Goal: Task Accomplishment & Management: Manage account settings

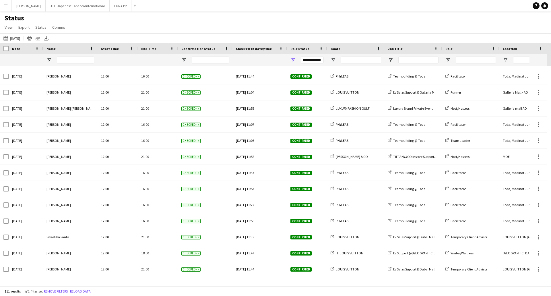
scroll to position [1090, 0]
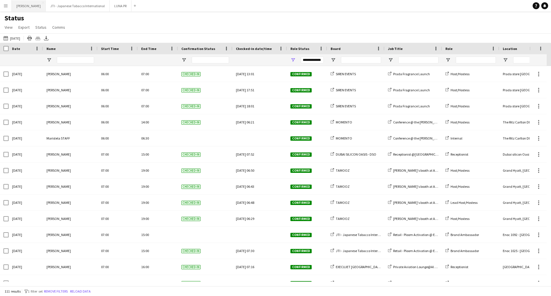
click at [3, 7] on button "Menu" at bounding box center [5, 5] width 11 height 11
click at [7, 8] on app-icon "Menu" at bounding box center [5, 5] width 5 height 5
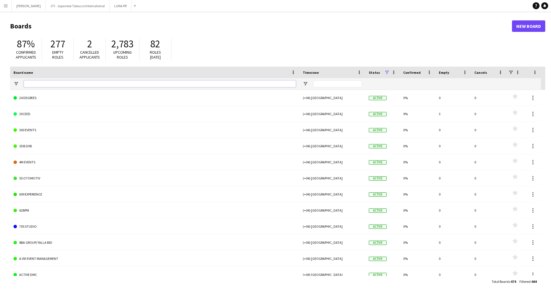
click at [38, 84] on input "Board name Filter Input" at bounding box center [160, 83] width 272 height 7
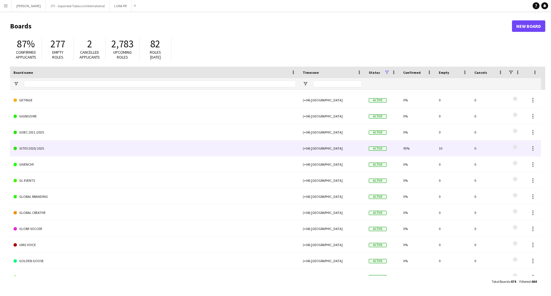
click at [44, 148] on link "GITEX 2020/ 2025" at bounding box center [154, 148] width 282 height 16
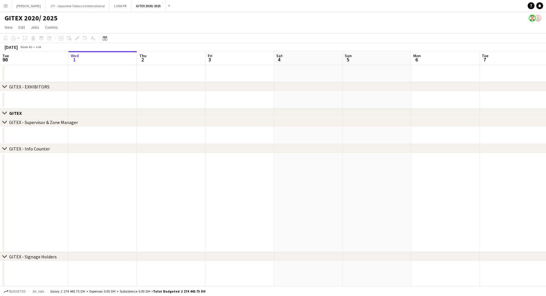
drag, startPoint x: 222, startPoint y: 42, endPoint x: 227, endPoint y: 45, distance: 6.0
click at [222, 42] on app-toolbar "Copy Paste Paste Ctrl+V Paste with crew Ctrl+Shift+V Paste linked Job Delete Gr…" at bounding box center [273, 38] width 546 height 10
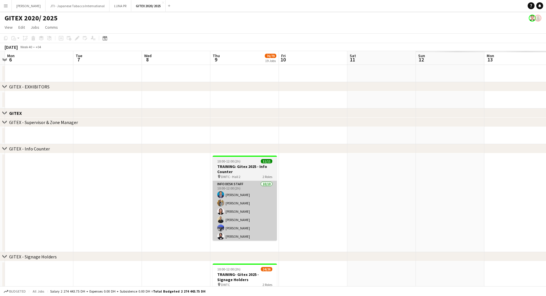
drag, startPoint x: 266, startPoint y: 184, endPoint x: 279, endPoint y: 183, distance: 12.3
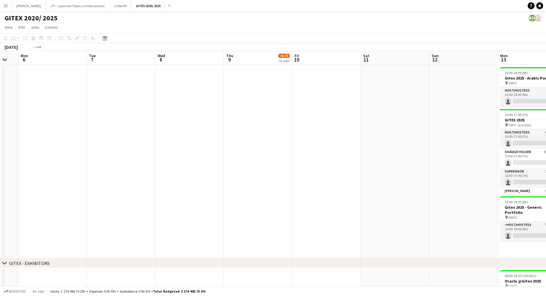
drag, startPoint x: 413, startPoint y: 196, endPoint x: 147, endPoint y: 168, distance: 267.3
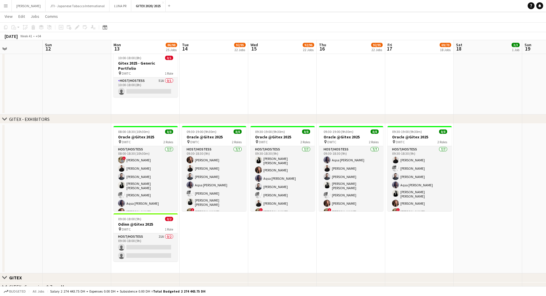
drag, startPoint x: 288, startPoint y: 224, endPoint x: 313, endPoint y: 234, distance: 26.8
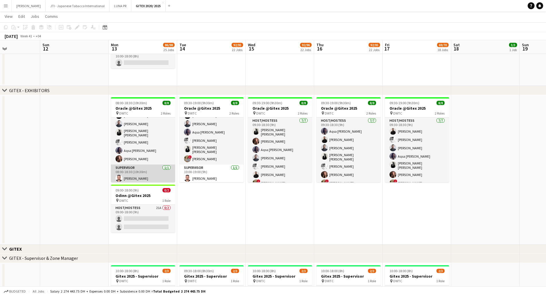
click at [154, 171] on app-card-role "Supervisor [DATE] 08:00-18:30 (10h30m) [PERSON_NAME]" at bounding box center [143, 173] width 64 height 19
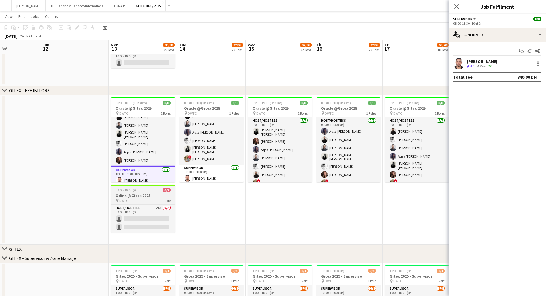
scroll to position [25, 0]
click at [470, 61] on div "[PERSON_NAME]" at bounding box center [482, 61] width 30 height 5
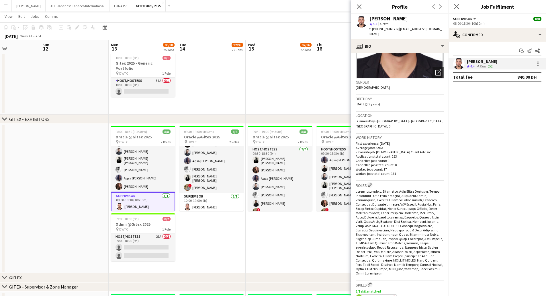
scroll to position [201, 0]
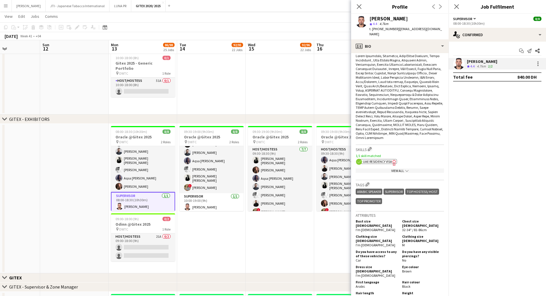
click at [397, 168] on div "View All chevron-down" at bounding box center [400, 170] width 88 height 4
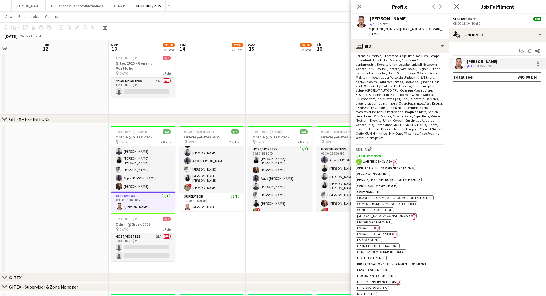
click at [372, 225] on app-spec-pill "ok-circled2 background Layer 1 cross-circle-red background Layer 1 Emirates ID …" at bounding box center [368, 227] width 24 height 5
click at [380, 159] on span "UAE Residency Visa" at bounding box center [377, 161] width 29 height 4
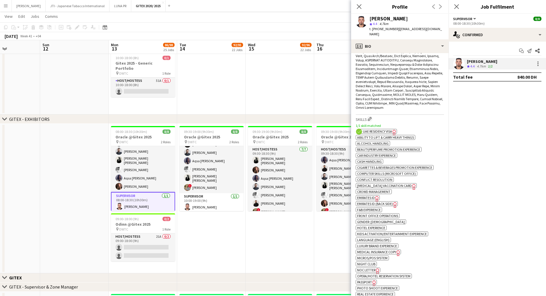
scroll to position [258, 0]
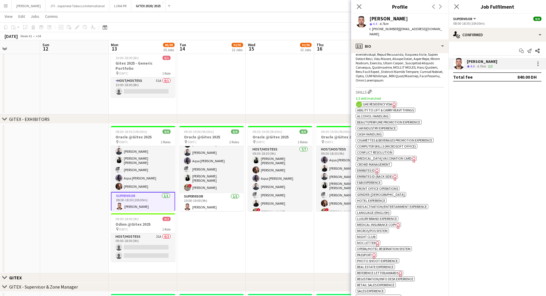
click at [372, 253] on icon "Freelancer has uploaded a photo validation of skill. Click to see" at bounding box center [374, 256] width 6 height 6
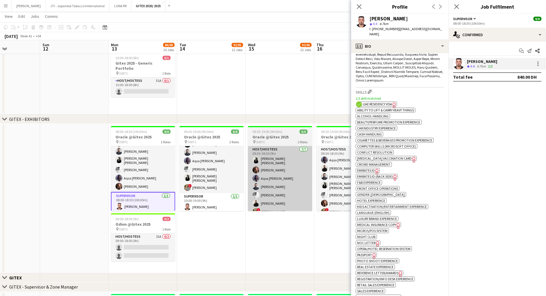
click at [146, 168] on app-card-role "Host/Hostess [DATE] 08:00-18:30 (10h30m) ! [PERSON_NAME] [PERSON_NAME] [PERSON_…" at bounding box center [143, 156] width 64 height 71
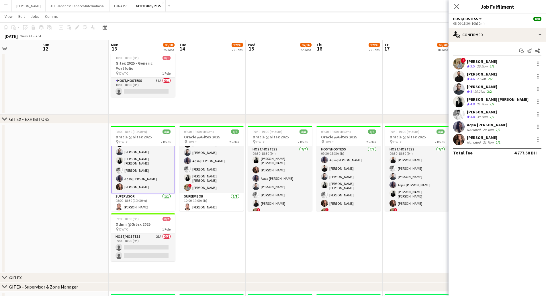
click at [491, 63] on div "[PERSON_NAME]" at bounding box center [482, 61] width 30 height 5
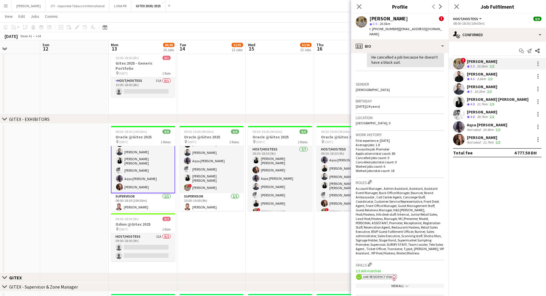
scroll to position [229, 0]
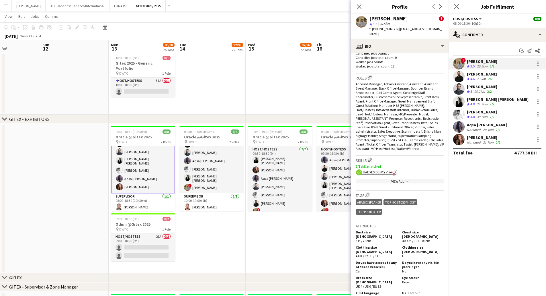
click at [393, 179] on div "View All chevron-down" at bounding box center [400, 181] width 88 height 4
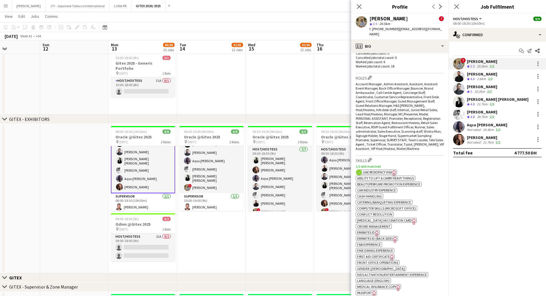
click at [391, 170] on span "UAE Residency Visa" at bounding box center [377, 172] width 29 height 4
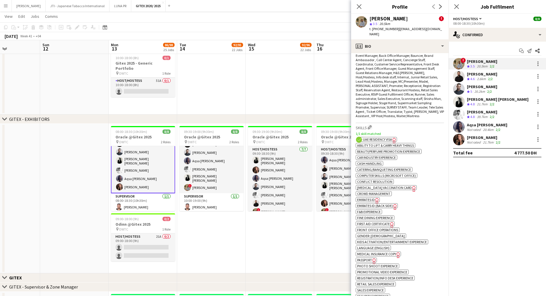
scroll to position [287, 0]
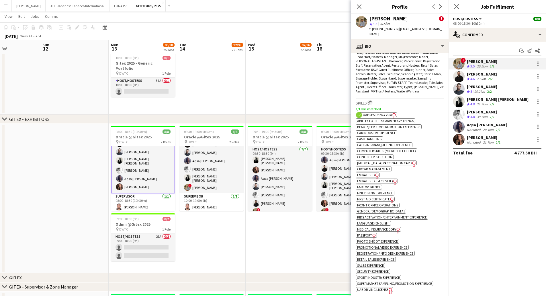
click at [372, 233] on icon "Freelancer has uploaded a photo validation of skill. Click to see" at bounding box center [374, 236] width 6 height 6
click at [383, 111] on div "ok-circled2 background Layer 1 cross-circle-red background Layer 1 UAE Residenc…" at bounding box center [400, 114] width 88 height 6
click at [383, 112] on span "UAE Residency Visa" at bounding box center [377, 114] width 29 height 4
click at [374, 173] on span "Emirates ID" at bounding box center [366, 175] width 18 height 4
click at [472, 72] on div "[PERSON_NAME]" at bounding box center [482, 73] width 30 height 5
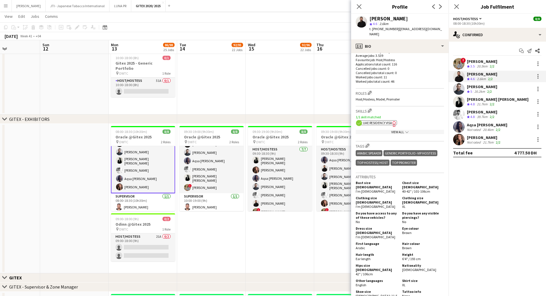
scroll to position [115, 0]
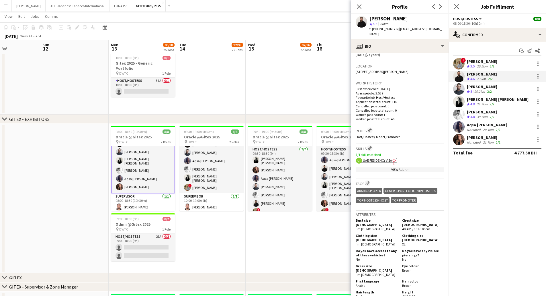
click at [387, 163] on app-show-more-section "View All chevron-down" at bounding box center [400, 168] width 88 height 11
click at [388, 158] on span "UAE Residency Visa" at bounding box center [377, 160] width 29 height 4
click at [384, 167] on div "View All chevron-down" at bounding box center [400, 169] width 88 height 4
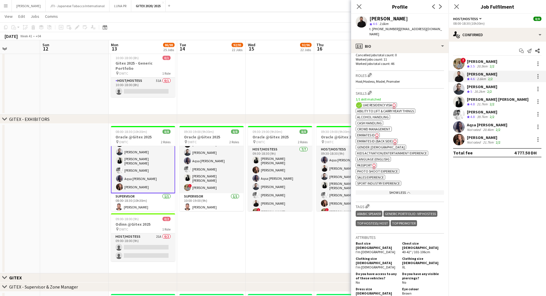
scroll to position [172, 0]
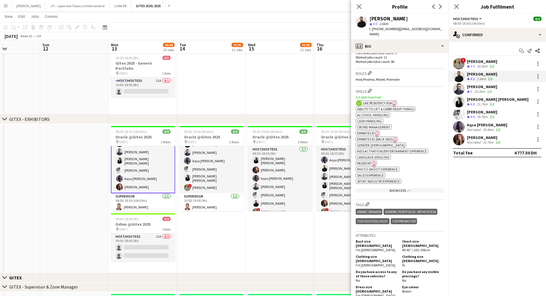
click at [374, 161] on icon "Freelancer has uploaded a photo validation of skill. Click to see" at bounding box center [374, 164] width 6 height 6
drag, startPoint x: 487, startPoint y: 76, endPoint x: 483, endPoint y: 89, distance: 13.6
click at [487, 77] on div "2.6km" at bounding box center [481, 79] width 11 height 5
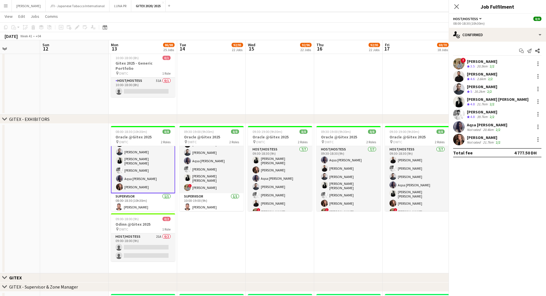
click at [482, 90] on div "20.2km" at bounding box center [479, 91] width 13 height 5
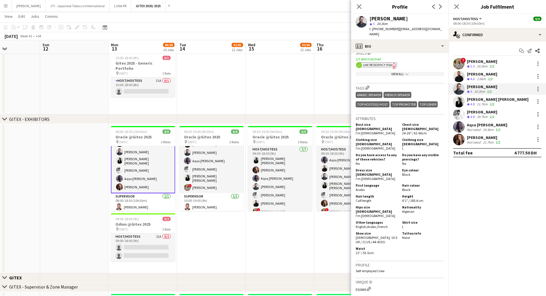
scroll to position [201, 0]
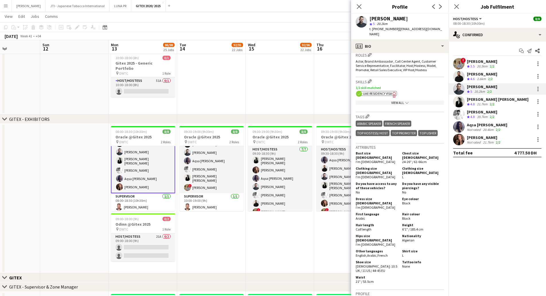
click at [390, 91] on span "UAE Residency Visa" at bounding box center [377, 93] width 29 height 4
click at [382, 100] on div "View All chevron-down" at bounding box center [400, 102] width 88 height 4
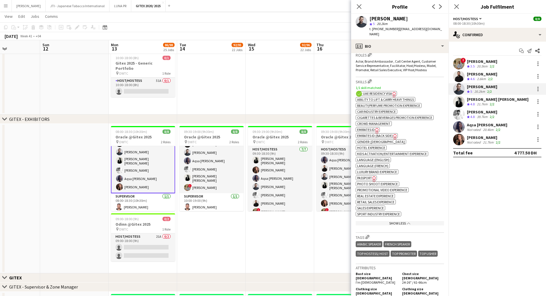
click at [367, 175] on span "Passport" at bounding box center [364, 177] width 15 height 4
click at [475, 101] on div "[PERSON_NAME] [PERSON_NAME]" at bounding box center [498, 99] width 62 height 5
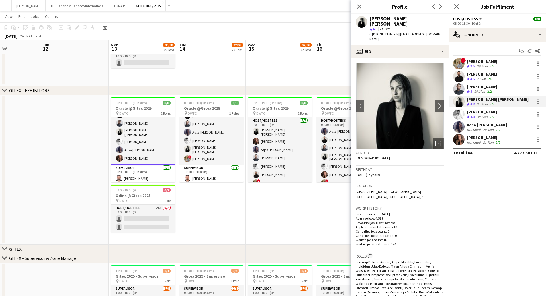
scroll to position [258, 0]
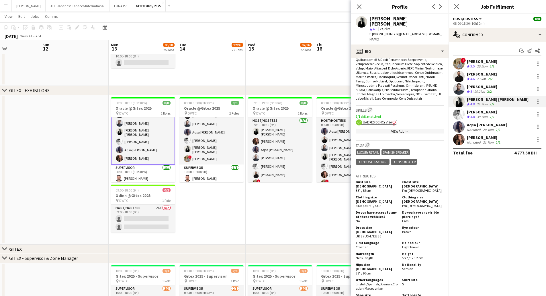
click at [374, 120] on span "UAE Residency Visa" at bounding box center [377, 122] width 29 height 4
click at [385, 129] on div "View All chevron-down" at bounding box center [400, 131] width 88 height 4
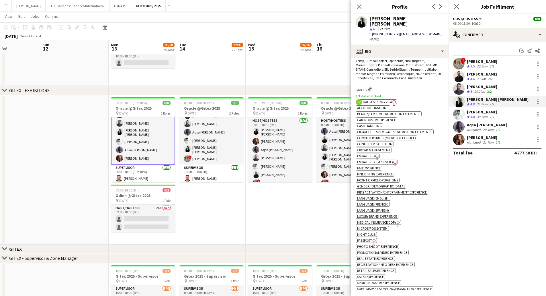
scroll to position [287, 0]
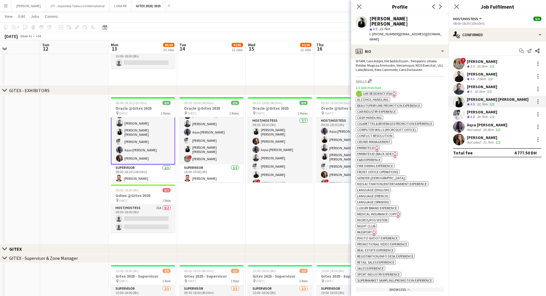
click at [368, 230] on span "Passport" at bounding box center [364, 232] width 15 height 4
click at [496, 115] on div "2/2" at bounding box center [492, 116] width 7 height 5
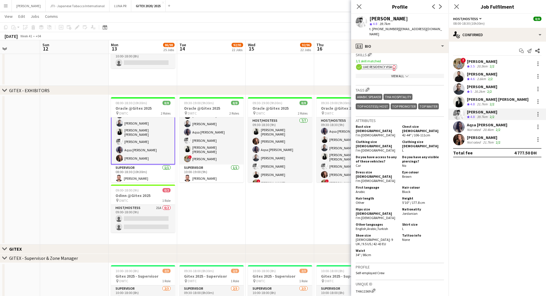
click at [396, 74] on div "View All chevron-down" at bounding box center [400, 76] width 88 height 4
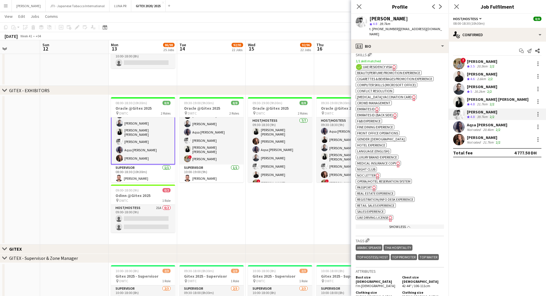
click at [391, 65] on span "UAE Residency Visa" at bounding box center [377, 67] width 29 height 4
click at [371, 185] on span "Passport" at bounding box center [364, 187] width 15 height 4
click at [479, 127] on div "Aqsa Urooj Zahid Not rated 20.4km 2/2" at bounding box center [487, 126] width 40 height 9
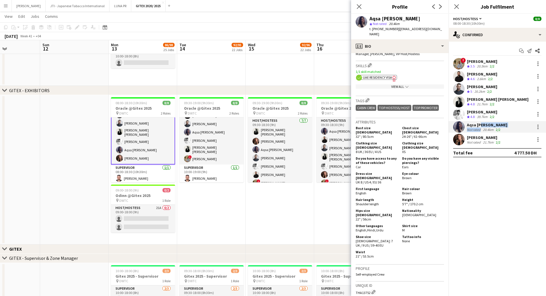
scroll to position [201, 0]
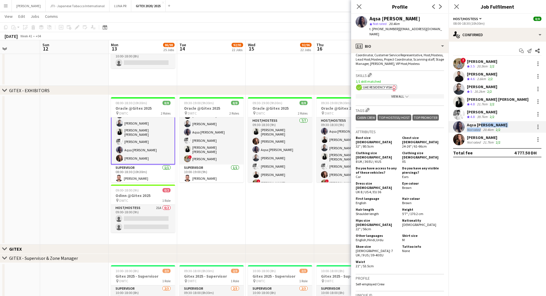
click at [397, 85] on icon "Freelancer has uploaded a photo validation of skill. Click to see" at bounding box center [394, 88] width 6 height 6
click at [405, 95] on icon "chevron-down" at bounding box center [406, 96] width 3 height 3
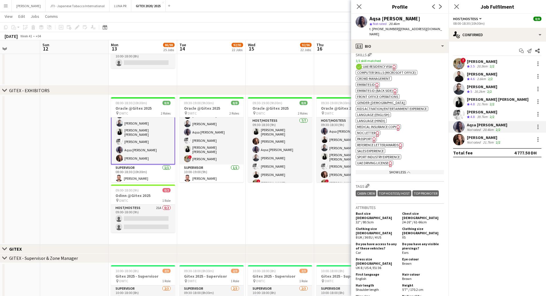
scroll to position [229, 0]
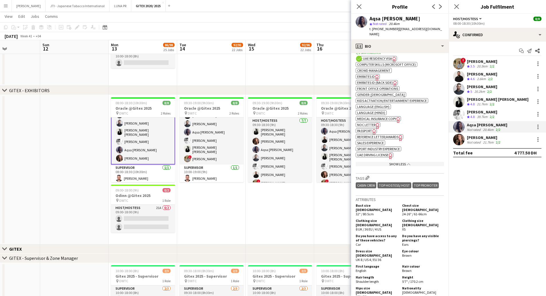
click at [371, 128] on span "Passport" at bounding box center [364, 130] width 15 height 4
drag, startPoint x: 373, startPoint y: 69, endPoint x: 373, endPoint y: 73, distance: 3.4
click at [373, 74] on span "Emirates ID" at bounding box center [366, 76] width 18 height 4
click at [492, 137] on div "[PERSON_NAME]" at bounding box center [484, 137] width 35 height 5
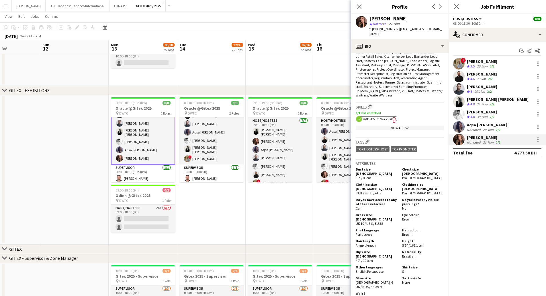
click at [392, 116] on span "UAE Residency Visa" at bounding box center [377, 118] width 29 height 4
click at [395, 126] on div "View All chevron-down" at bounding box center [400, 128] width 88 height 4
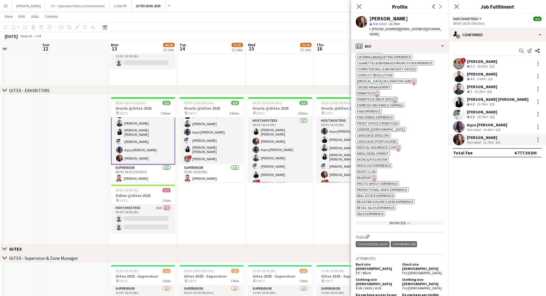
scroll to position [315, 0]
click at [369, 169] on app-show-more-section "ok-circled2 background Layer 1 cross-circle-red background Layer 1 Alcohol Hand…" at bounding box center [400, 131] width 88 height 192
click at [369, 175] on span "Passport" at bounding box center [364, 177] width 15 height 4
drag, startPoint x: 286, startPoint y: 230, endPoint x: 281, endPoint y: 222, distance: 9.5
click at [286, 229] on app-date-cell "09:30-19:00 (9h30m) 8/8 Oracle @Gitex 2025 pin DWTC 2 Roles Host/Hostess 7/7 09…" at bounding box center [280, 169] width 69 height 149
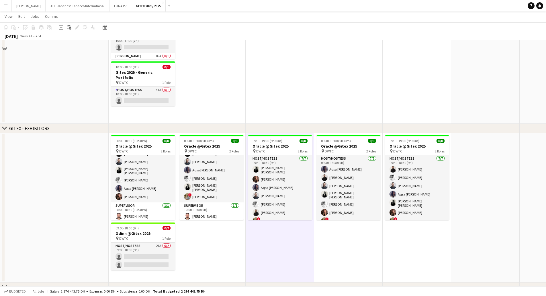
scroll to position [143, 0]
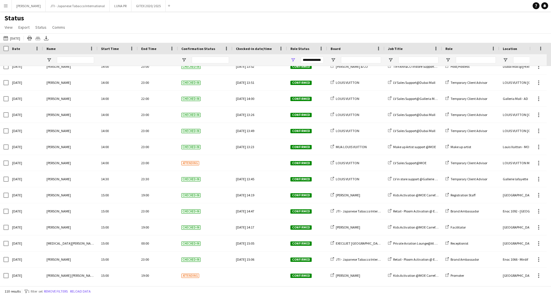
scroll to position [1551, 0]
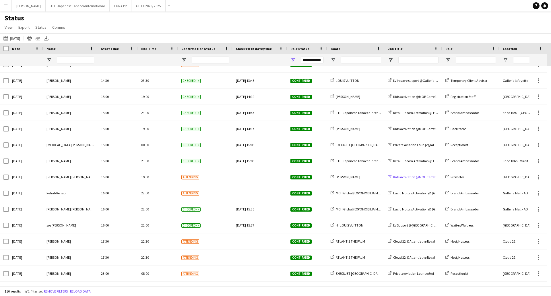
click at [403, 177] on span "Kids Activation @MOE Carrefour" at bounding box center [416, 177] width 47 height 4
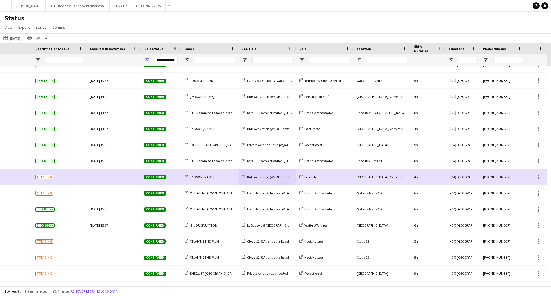
scroll to position [0, 276]
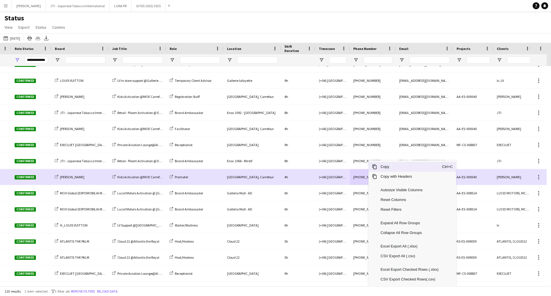
click at [385, 166] on span "Copy" at bounding box center [409, 167] width 65 height 10
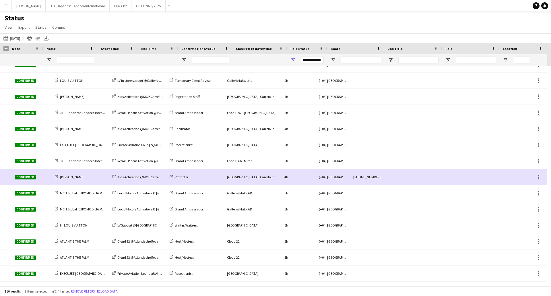
scroll to position [0, 0]
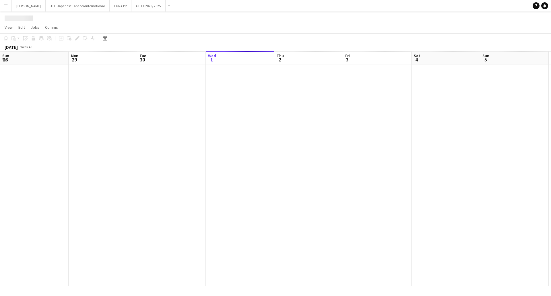
scroll to position [0, 137]
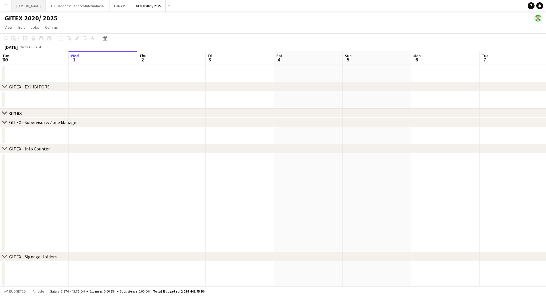
click at [39, 9] on button "[PERSON_NAME] Close" at bounding box center [29, 5] width 34 height 11
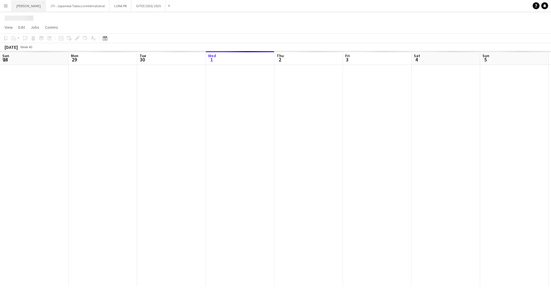
scroll to position [0, 137]
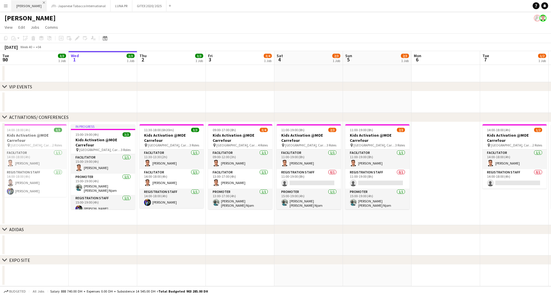
click at [43, 1] on app-icon "Close" at bounding box center [44, 2] width 2 height 2
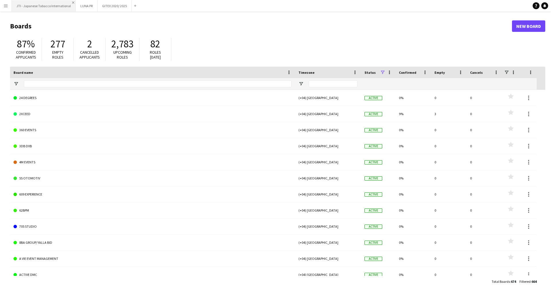
click at [72, 1] on app-icon "Close" at bounding box center [73, 2] width 2 height 2
click at [31, 2] on app-icon "Close" at bounding box center [31, 2] width 2 height 2
click at [28, 5] on button "GITEX 2020/ 2025 Close" at bounding box center [29, 5] width 34 height 11
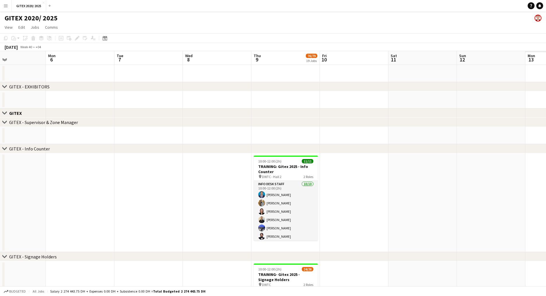
drag, startPoint x: 366, startPoint y: 131, endPoint x: 362, endPoint y: 131, distance: 3.8
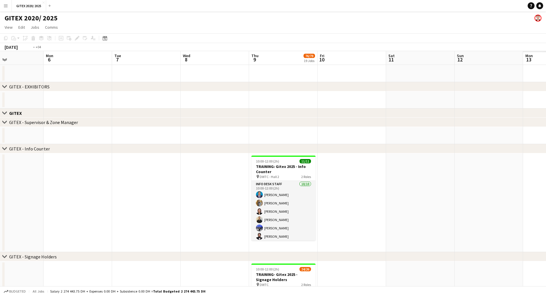
drag, startPoint x: 385, startPoint y: 173, endPoint x: 307, endPoint y: 170, distance: 78.6
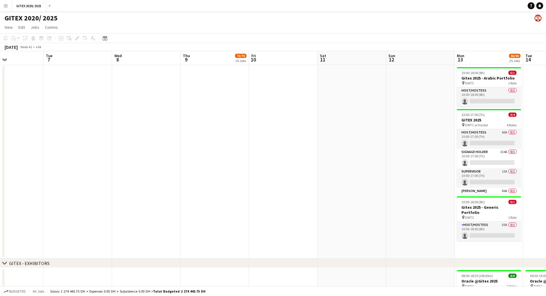
scroll to position [0, 173]
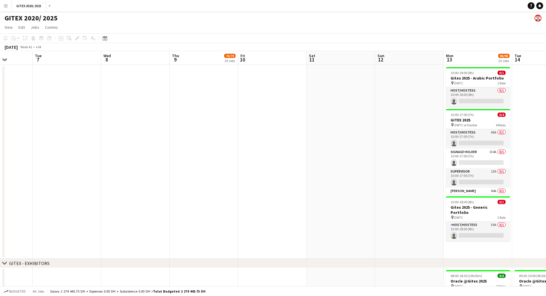
drag, startPoint x: 401, startPoint y: 166, endPoint x: 405, endPoint y: 163, distance: 4.1
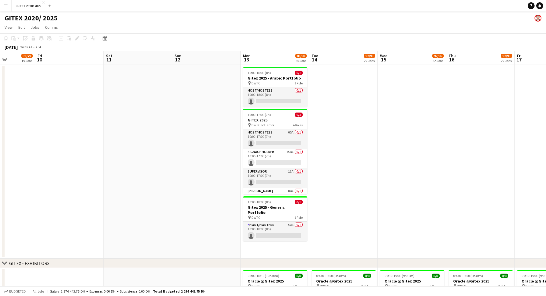
scroll to position [0, 171]
drag, startPoint x: 386, startPoint y: 158, endPoint x: 354, endPoint y: 157, distance: 31.8
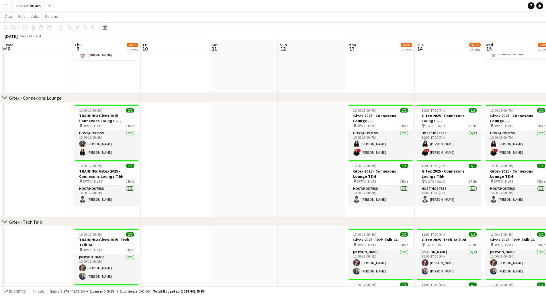
scroll to position [0, 125]
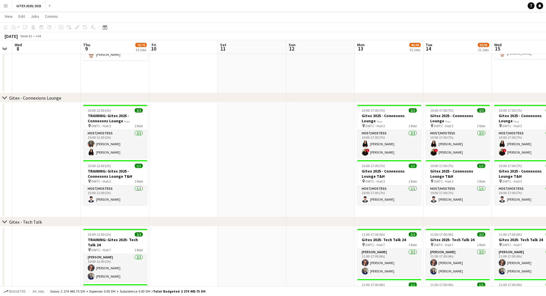
drag, startPoint x: 163, startPoint y: 171, endPoint x: 278, endPoint y: 184, distance: 115.4
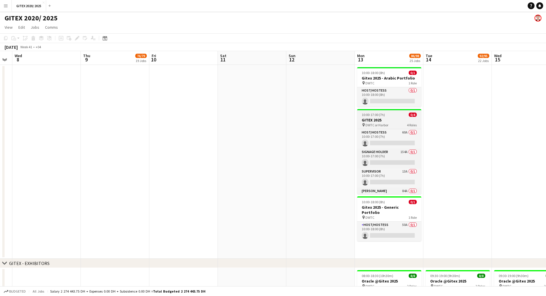
scroll to position [0, 0]
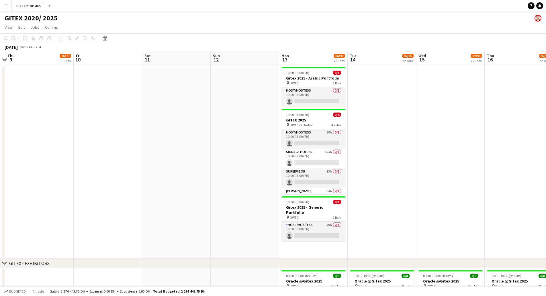
drag, startPoint x: 473, startPoint y: 172, endPoint x: 322, endPoint y: 181, distance: 151.3
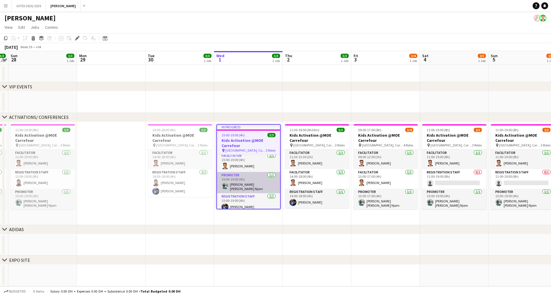
scroll to position [5, 0]
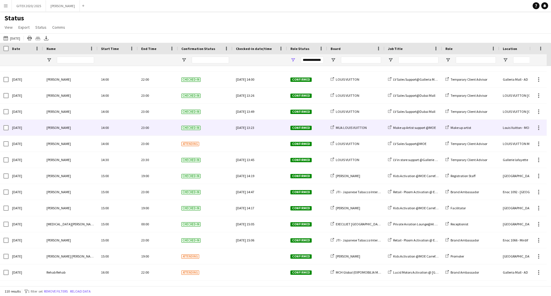
scroll to position [1491, 0]
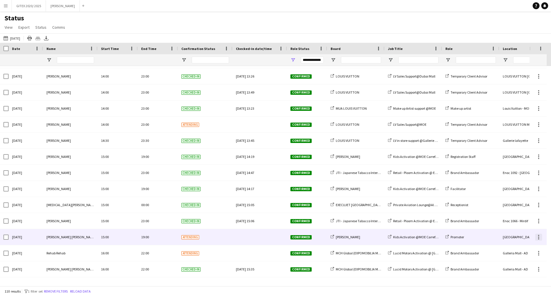
click at [539, 237] on div at bounding box center [538, 236] width 7 height 7
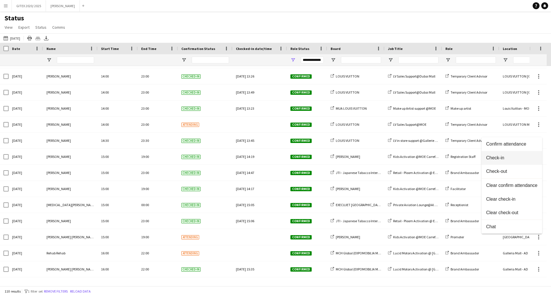
click at [493, 155] on span "Check-in" at bounding box center [511, 157] width 51 height 5
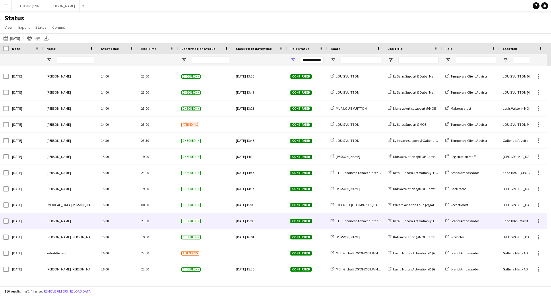
scroll to position [1462, 0]
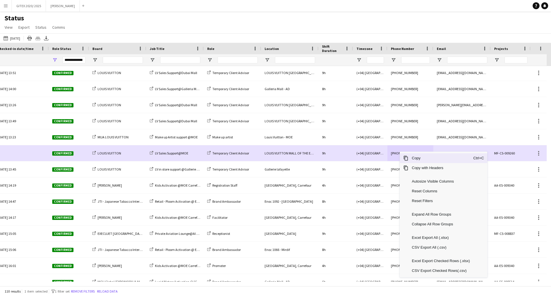
drag, startPoint x: 410, startPoint y: 159, endPoint x: 354, endPoint y: 157, distance: 56.2
click at [409, 159] on span "Copy" at bounding box center [440, 158] width 65 height 10
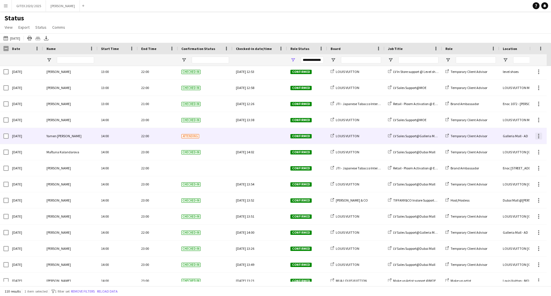
click at [540, 136] on div at bounding box center [538, 135] width 7 height 7
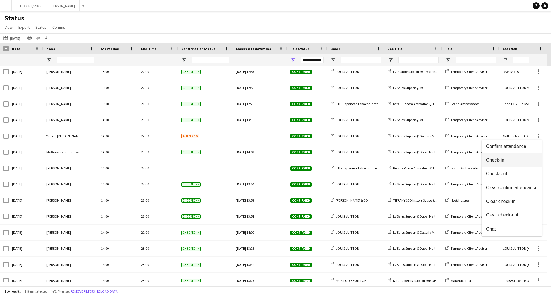
click at [501, 156] on button "Check-in" at bounding box center [511, 160] width 61 height 14
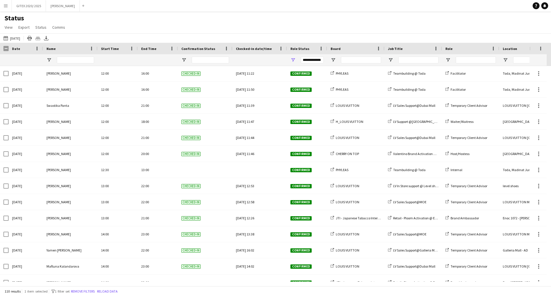
scroll to position [1204, 0]
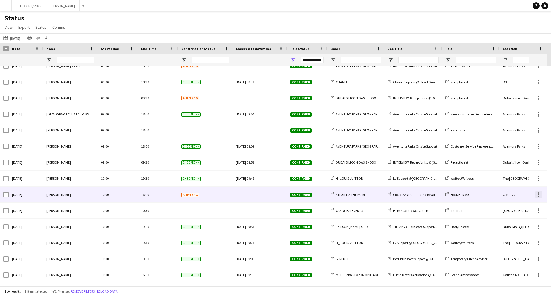
click at [537, 196] on div at bounding box center [538, 194] width 7 height 7
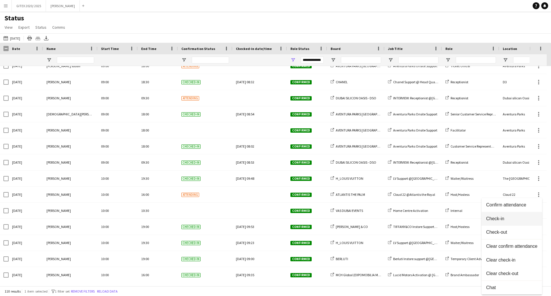
drag, startPoint x: 497, startPoint y: 215, endPoint x: 349, endPoint y: 206, distance: 147.7
click at [496, 215] on button "Check-in" at bounding box center [511, 219] width 61 height 14
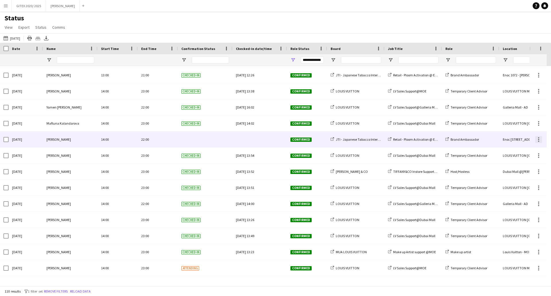
click at [540, 139] on div at bounding box center [538, 139] width 7 height 7
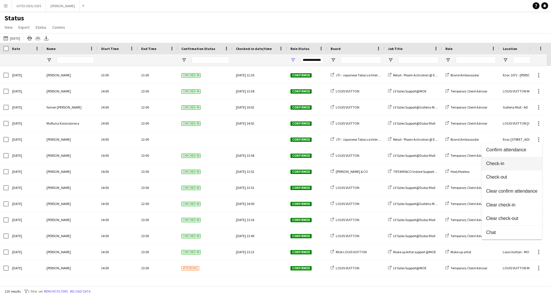
drag, startPoint x: 497, startPoint y: 161, endPoint x: 288, endPoint y: 160, distance: 209.0
click at [495, 161] on span "Check-in" at bounding box center [511, 163] width 51 height 5
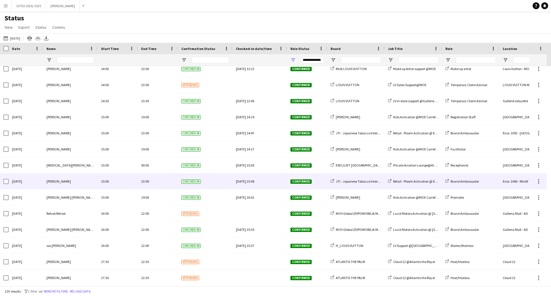
scroll to position [1522, 0]
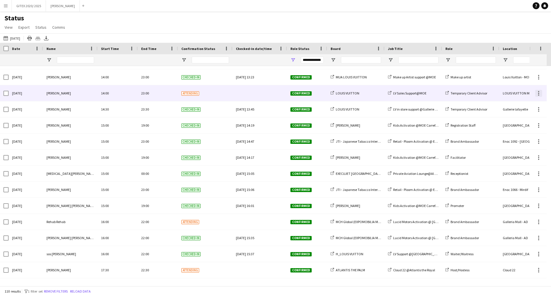
click at [537, 93] on div at bounding box center [538, 93] width 7 height 7
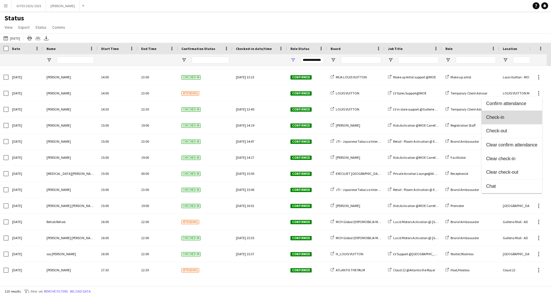
click at [507, 118] on span "Check-in" at bounding box center [511, 117] width 51 height 5
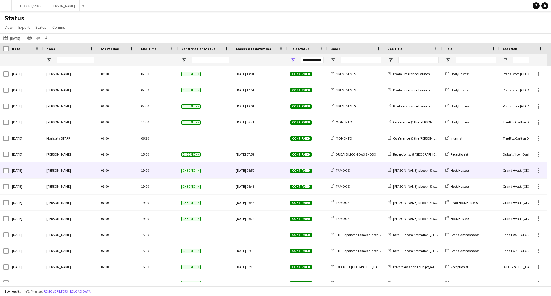
scroll to position [143, 0]
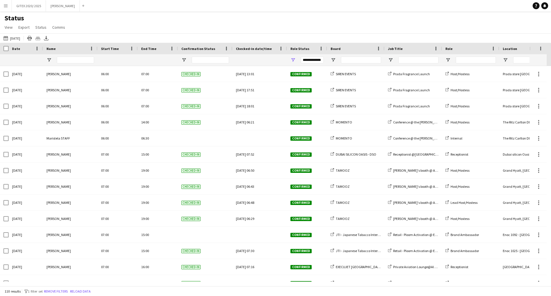
scroll to position [229, 0]
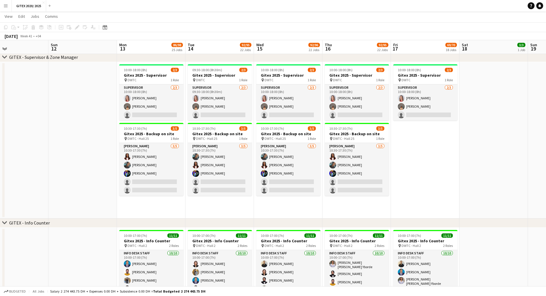
scroll to position [0, 157]
drag, startPoint x: 218, startPoint y: 203, endPoint x: 236, endPoint y: 204, distance: 18.1
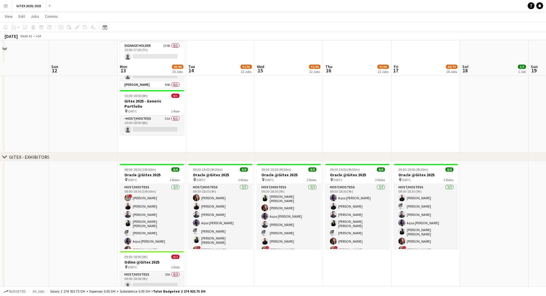
scroll to position [143, 0]
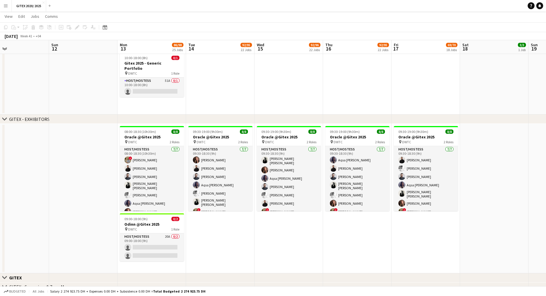
click at [219, 192] on app-card-role "Host/Hostess [DATE] 09:30-18:30 (9h) [PERSON_NAME] [PERSON_NAME] Mbayed Amine […" at bounding box center [220, 181] width 64 height 71
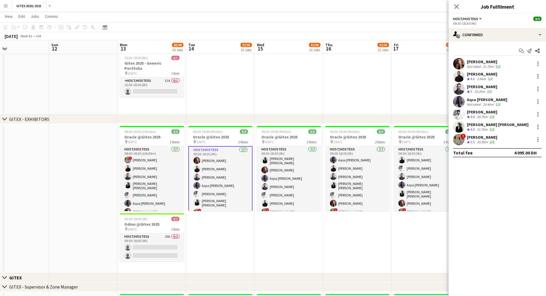
scroll to position [24, 0]
click at [152, 199] on app-card-role "Supervisor [DATE] 08:00-18:30 (10h30m) [PERSON_NAME]" at bounding box center [152, 202] width 64 height 19
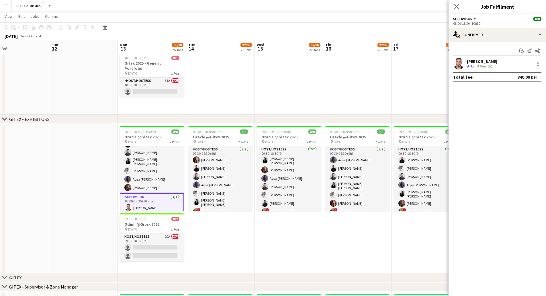
click at [482, 65] on div "4.7km" at bounding box center [481, 66] width 11 height 5
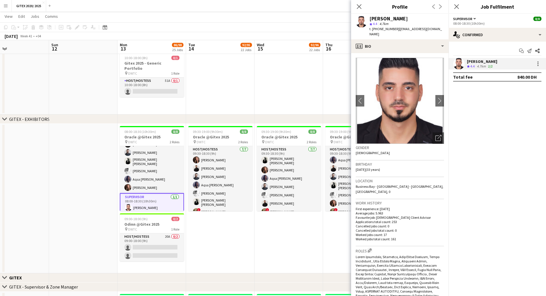
scroll to position [172, 0]
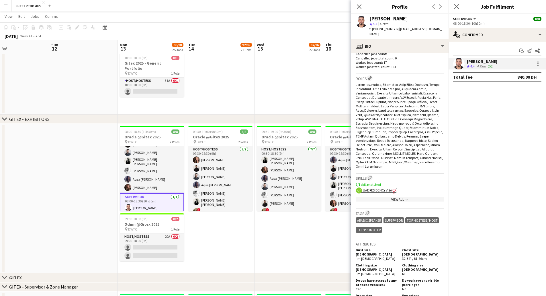
click at [398, 197] on div "View All chevron-down" at bounding box center [400, 199] width 88 height 4
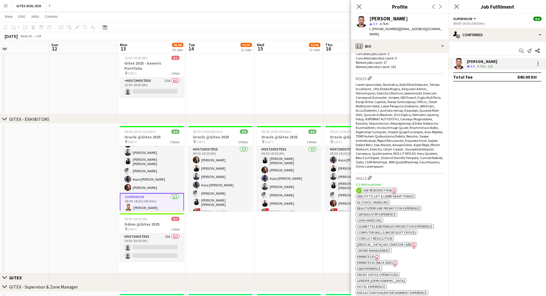
scroll to position [287, 0]
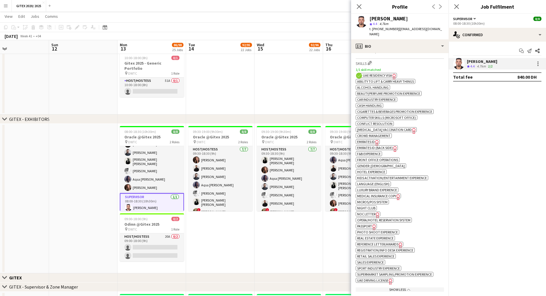
click at [371, 224] on span "Passport" at bounding box center [364, 226] width 15 height 4
click at [374, 139] on span "Emirates ID" at bounding box center [366, 141] width 18 height 4
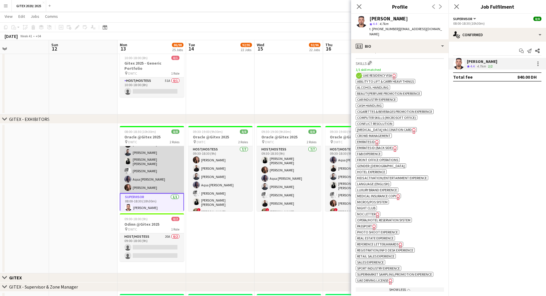
click at [145, 167] on app-card-role "Host/Hostess [DATE] 08:00-18:30 (10h30m) ! [PERSON_NAME] [PERSON_NAME] [PERSON_…" at bounding box center [152, 157] width 64 height 71
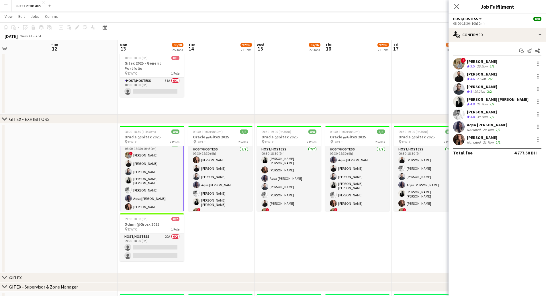
scroll to position [0, 0]
click at [493, 67] on app-skills-label "2/2" at bounding box center [492, 66] width 5 height 4
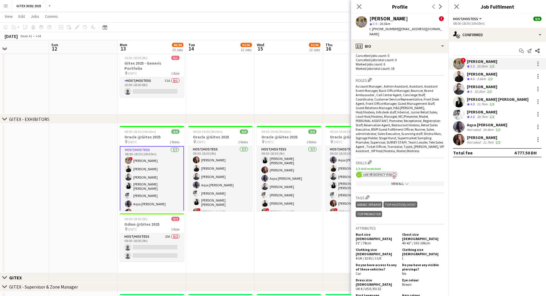
scroll to position [229, 0]
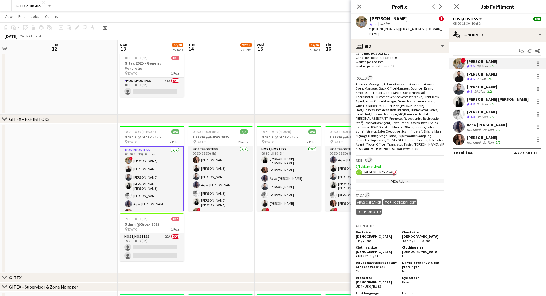
click at [391, 170] on span "UAE Residency Visa" at bounding box center [377, 172] width 29 height 4
click at [380, 179] on div "View All chevron-down" at bounding box center [400, 181] width 88 height 4
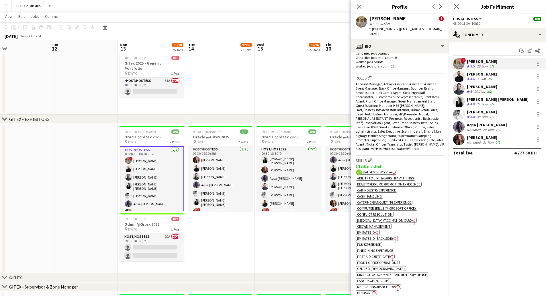
scroll to position [315, 0]
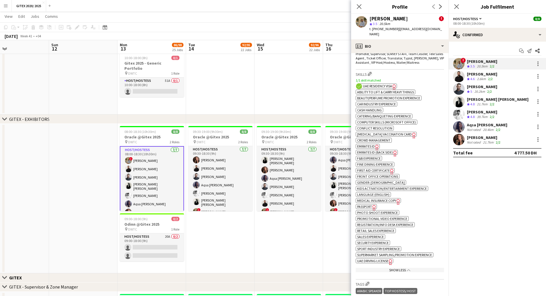
click at [370, 204] on span "Passport" at bounding box center [364, 206] width 15 height 4
click at [373, 144] on span "Emirates ID" at bounding box center [366, 146] width 18 height 4
drag, startPoint x: 468, startPoint y: 79, endPoint x: 465, endPoint y: 79, distance: 3.3
click at [468, 79] on polygon at bounding box center [468, 79] width 3 height 3
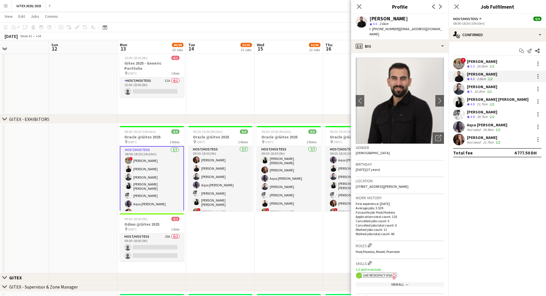
click at [477, 74] on div "[PERSON_NAME]" at bounding box center [482, 73] width 30 height 5
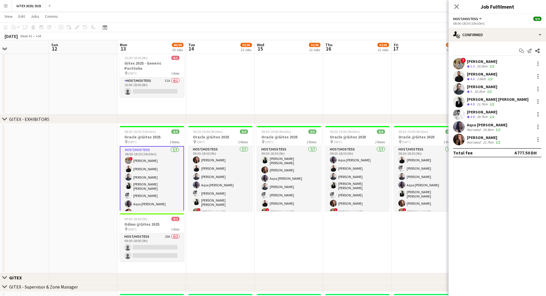
click at [487, 76] on div "[PERSON_NAME]" at bounding box center [482, 73] width 30 height 5
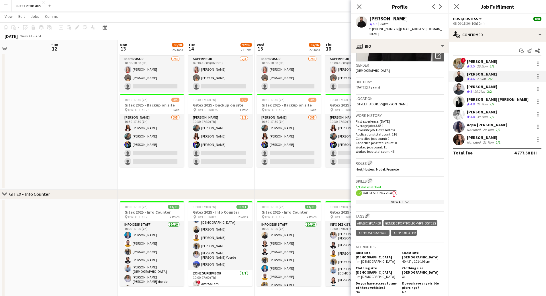
scroll to position [86, 0]
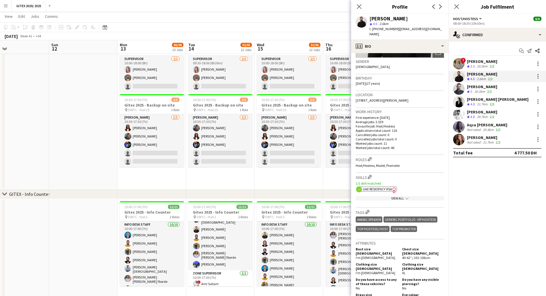
click at [385, 196] on app-show-more-section "View All chevron-down" at bounding box center [400, 196] width 88 height 11
click at [389, 187] on span "UAE Residency Visa" at bounding box center [377, 189] width 29 height 4
click at [402, 196] on div "View All chevron-down" at bounding box center [400, 198] width 88 height 4
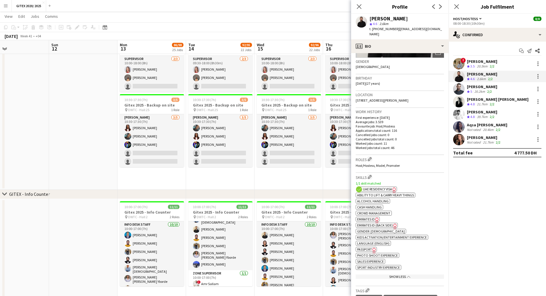
click at [366, 247] on span "Passport" at bounding box center [364, 249] width 15 height 4
click at [485, 86] on div "[PERSON_NAME]" at bounding box center [482, 86] width 30 height 5
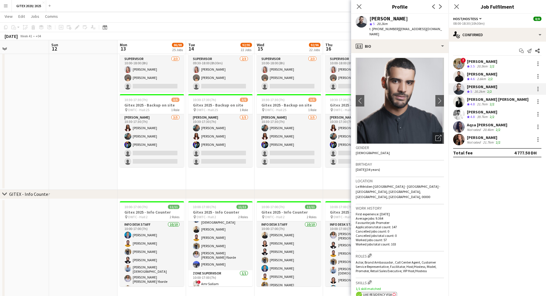
scroll to position [229, 0]
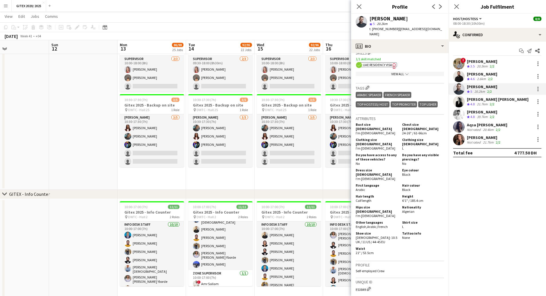
click at [393, 61] on div "ok-circled2 background Layer 1 cross-circle-red background Layer 1 UAE Residenc…" at bounding box center [400, 64] width 88 height 6
click at [393, 63] on icon "Freelancer has uploaded a photo validation of skill. Click to see" at bounding box center [394, 66] width 6 height 6
click at [397, 72] on div "View All chevron-down" at bounding box center [400, 74] width 88 height 4
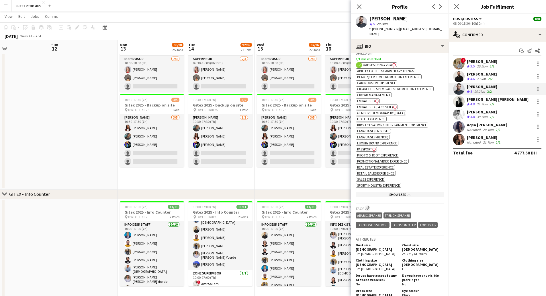
click at [369, 147] on span "Passport" at bounding box center [364, 149] width 15 height 4
click at [478, 117] on div "39.7km" at bounding box center [482, 116] width 13 height 5
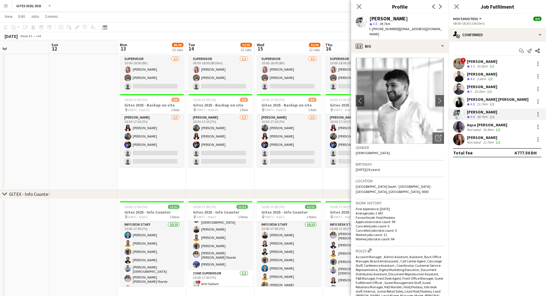
click at [465, 104] on div "[PERSON_NAME] [PERSON_NAME] Crew rating 4.8 21.7km 2/2" at bounding box center [497, 101] width 97 height 11
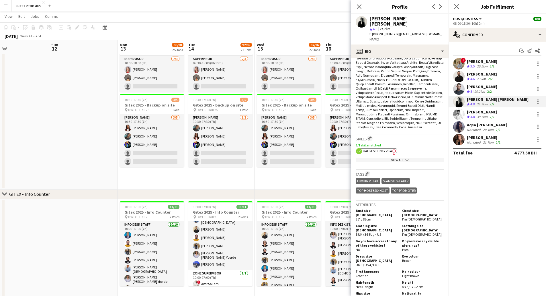
click at [391, 149] on span "UAE Residency Visa" at bounding box center [377, 151] width 29 height 4
click at [389, 158] on div "View All chevron-down" at bounding box center [400, 160] width 88 height 4
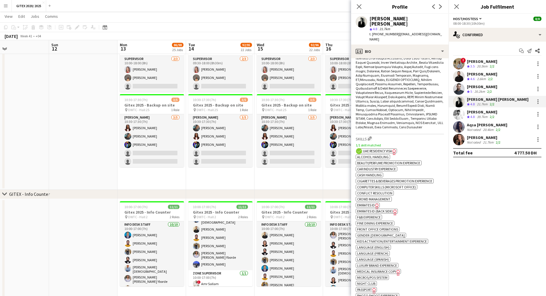
click at [363, 287] on span "Passport" at bounding box center [364, 289] width 15 height 4
click at [476, 114] on div "Crew rating 4.8" at bounding box center [471, 116] width 9 height 5
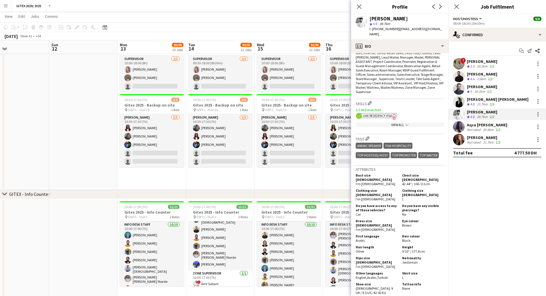
scroll to position [258, 0]
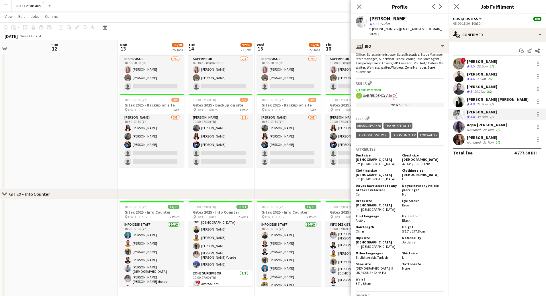
click at [393, 93] on icon "Freelancer has uploaded a photo validation of skill. Click to see" at bounding box center [394, 96] width 6 height 6
click at [390, 102] on div "View All chevron-down" at bounding box center [400, 104] width 88 height 4
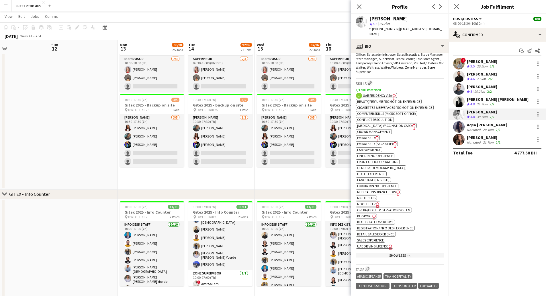
click at [367, 214] on span "Passport" at bounding box center [364, 216] width 15 height 4
click at [480, 127] on div "Aqsa [PERSON_NAME]" at bounding box center [487, 124] width 40 height 5
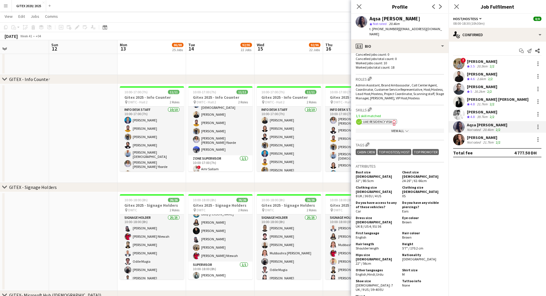
scroll to position [172, 0]
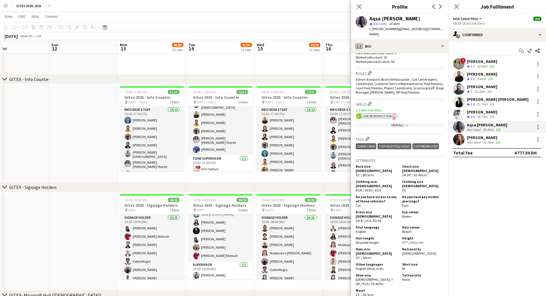
click at [384, 114] on span "UAE Residency Visa" at bounding box center [377, 116] width 29 height 4
click at [382, 123] on div "View All chevron-down" at bounding box center [400, 125] width 88 height 4
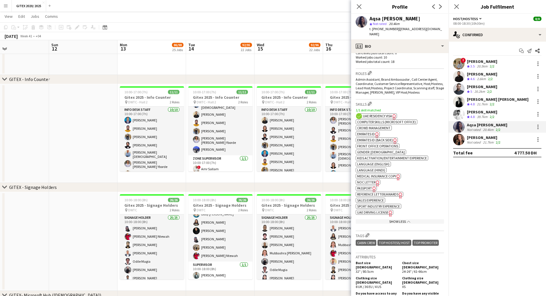
click at [368, 186] on span "Passport" at bounding box center [364, 188] width 15 height 4
click at [372, 186] on icon "Freelancer has uploaded a photo validation of skill. Click to see" at bounding box center [374, 189] width 6 height 6
click at [368, 132] on span "Emirates ID" at bounding box center [366, 134] width 18 height 4
click at [479, 135] on div "[PERSON_NAME]" at bounding box center [484, 137] width 35 height 5
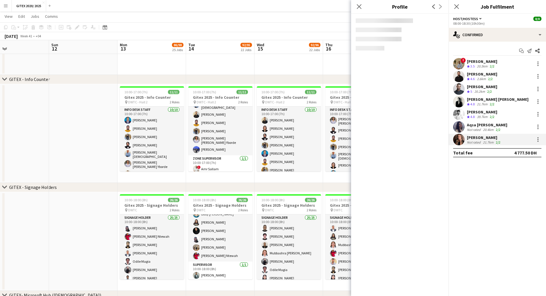
click at [479, 137] on div "[PERSON_NAME]" at bounding box center [484, 137] width 35 height 5
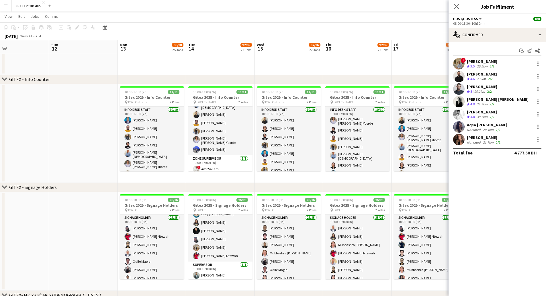
click at [493, 141] on div "21.7km" at bounding box center [488, 142] width 13 height 4
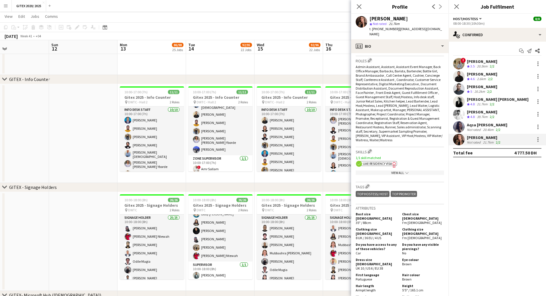
scroll to position [229, 0]
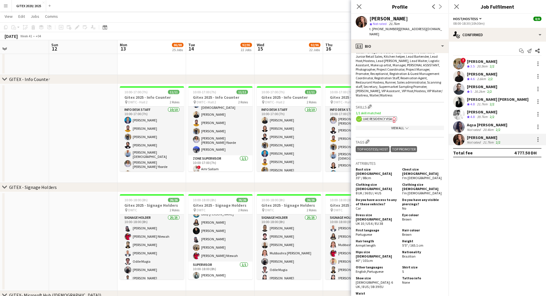
click at [393, 117] on icon "Freelancer has uploaded a photo validation of skill. Click to see" at bounding box center [394, 120] width 6 height 6
click at [400, 126] on div "View All chevron-down" at bounding box center [400, 128] width 88 height 4
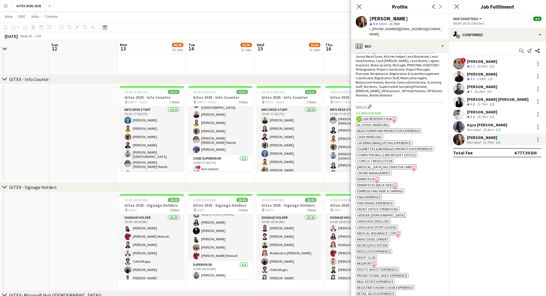
click at [367, 261] on span "Passport" at bounding box center [364, 263] width 15 height 4
